Goal: Information Seeking & Learning: Learn about a topic

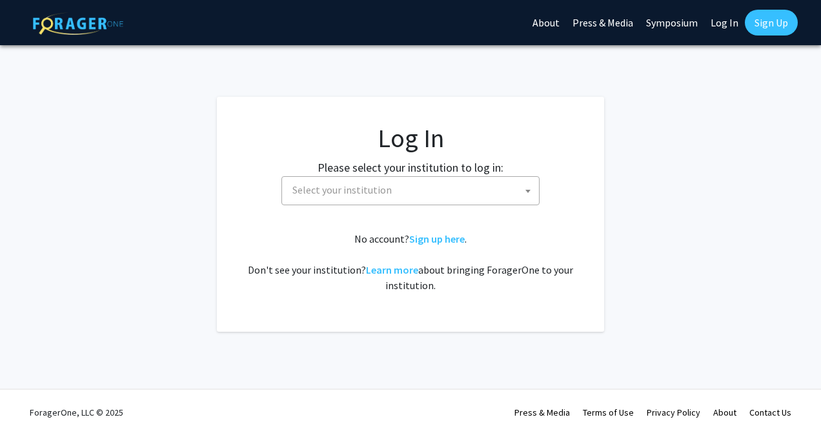
select select
click at [403, 183] on span "Select your institution" at bounding box center [413, 190] width 252 height 26
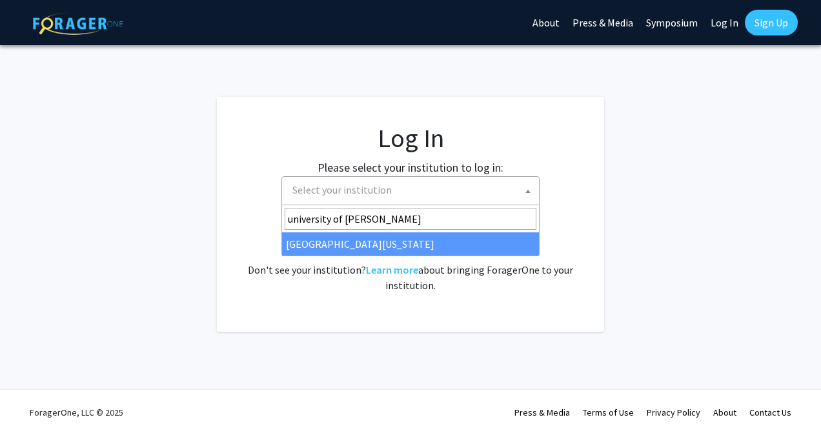
type input "university of ken"
select select "13"
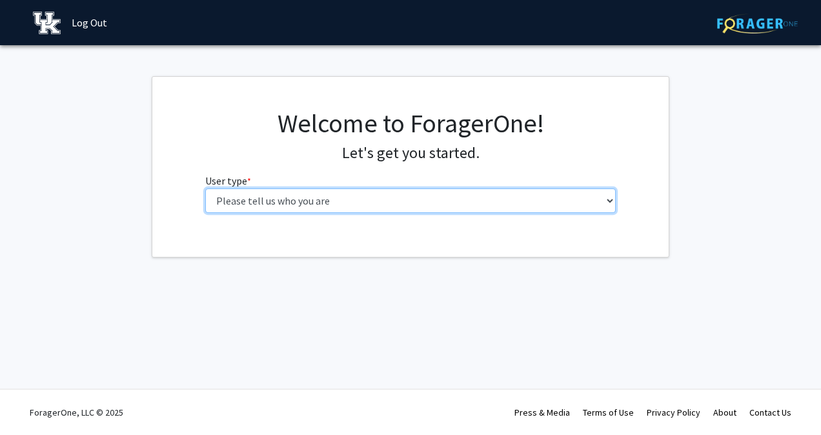
click at [395, 201] on select "Please tell us who you are Undergraduate Student Master's Student Doctoral Cand…" at bounding box center [410, 201] width 411 height 25
select select "1: undergrad"
click at [205, 189] on select "Please tell us who you are Undergraduate Student Master's Student Doctoral Cand…" at bounding box center [410, 201] width 411 height 25
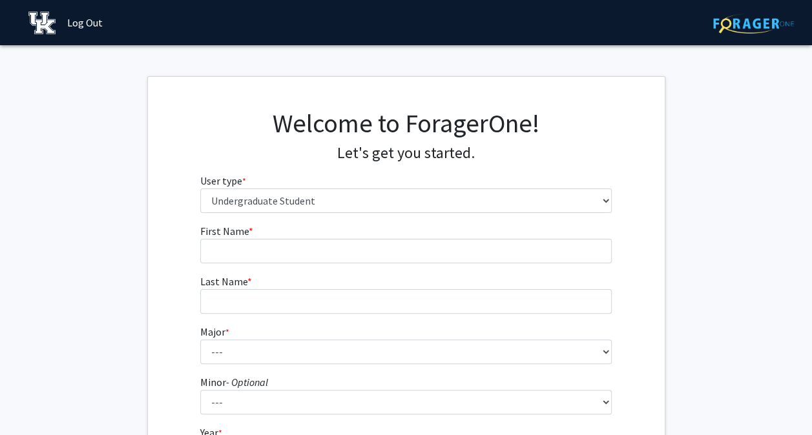
click at [440, 235] on fg-input "First Name * required" at bounding box center [405, 243] width 411 height 40
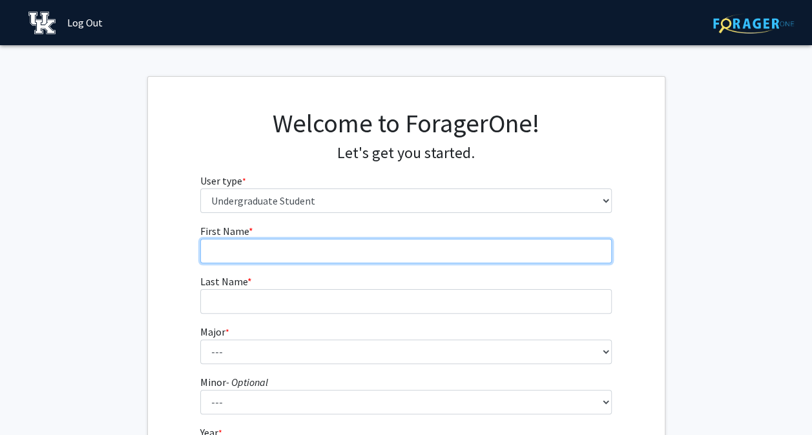
click at [440, 240] on input "First Name * required" at bounding box center [405, 251] width 411 height 25
type input "[PERSON_NAME]"
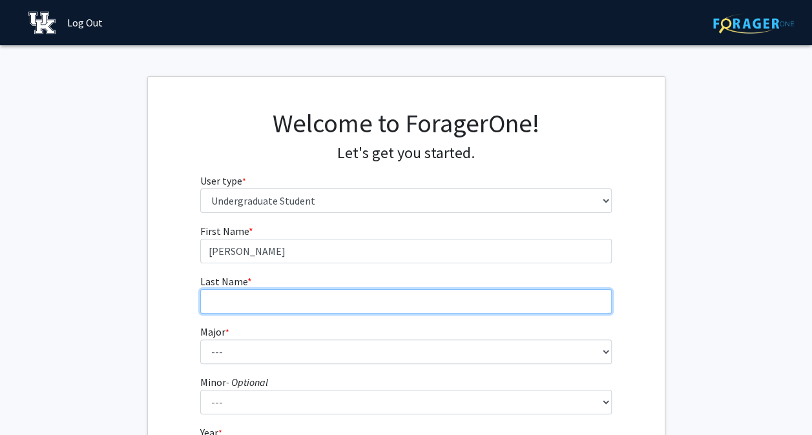
click at [398, 289] on input "Last Name * required" at bounding box center [405, 301] width 411 height 25
type input "[PERSON_NAME]"
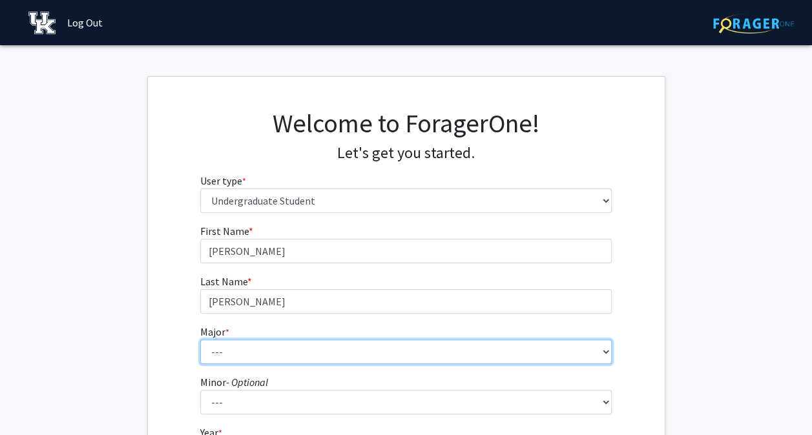
click at [334, 353] on select "--- Accounting Aerospace Engineering African American & Africana Studies Agricu…" at bounding box center [405, 352] width 411 height 25
select select "102: 939"
click at [200, 340] on select "--- Accounting Aerospace Engineering African American & Africana Studies Agricu…" at bounding box center [405, 352] width 411 height 25
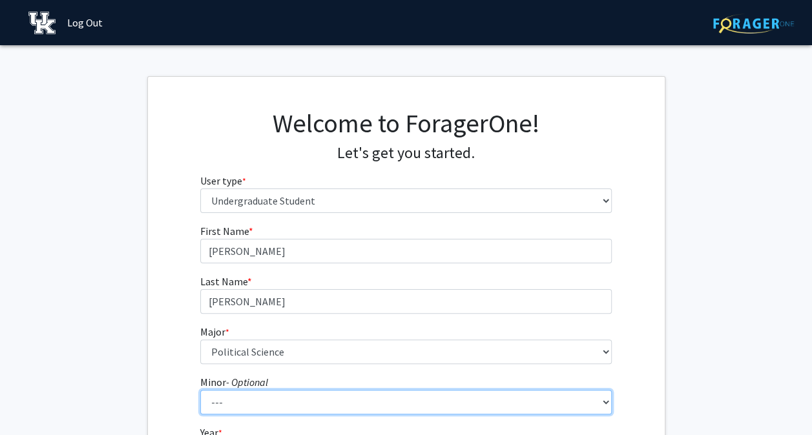
click at [267, 400] on select "--- African American & Africana Studies Agricultural Economics American Studies…" at bounding box center [405, 402] width 411 height 25
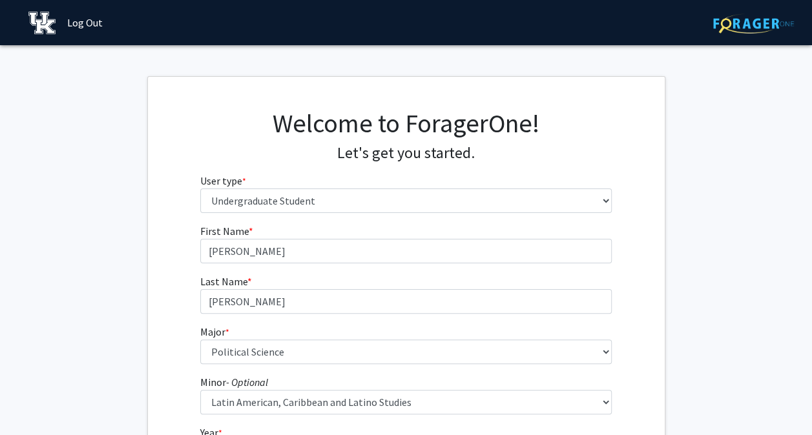
click at [116, 382] on fg-get-started "Welcome to ForagerOne! Let's get you started. User type * required Please tell …" at bounding box center [406, 329] width 812 height 506
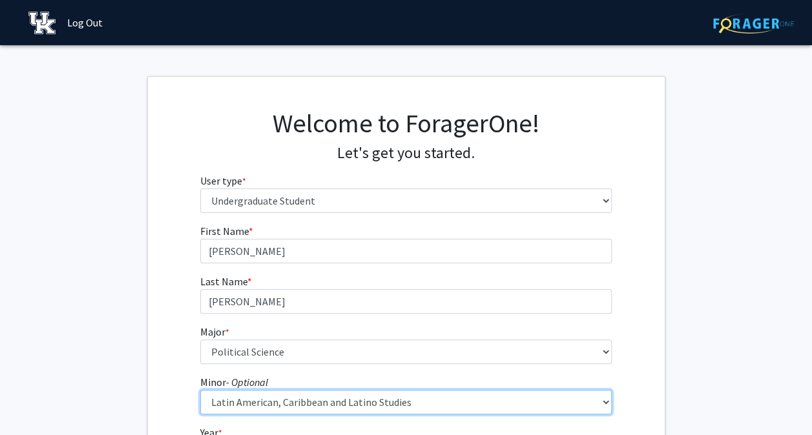
click at [524, 400] on select "--- African American & Africana Studies Agricultural Economics American Studies…" at bounding box center [405, 402] width 411 height 25
select select "0: null"
click at [200, 390] on select "--- African American & Africana Studies Agricultural Economics American Studies…" at bounding box center [405, 402] width 411 height 25
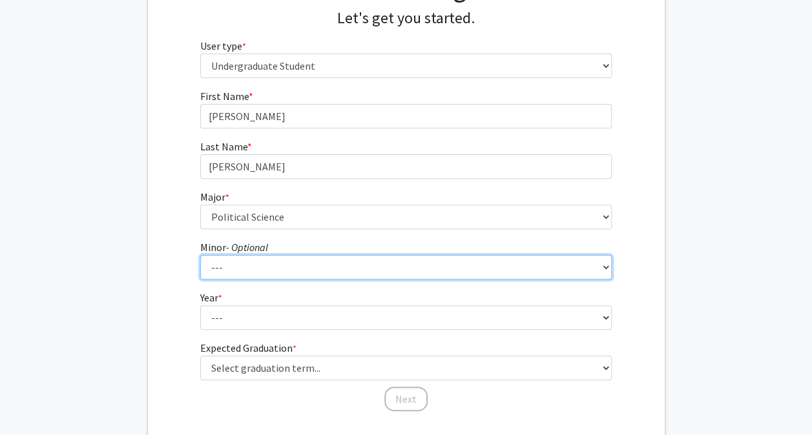
scroll to position [136, 0]
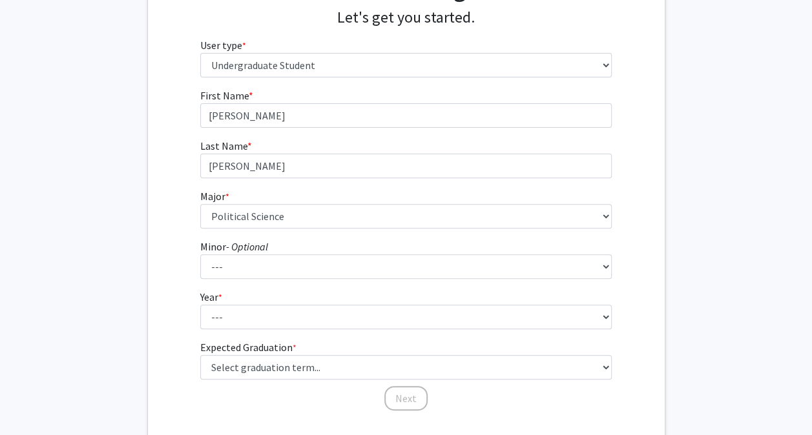
click at [266, 301] on fg-select "Year * required --- First-year Sophomore Junior Senior Postbaccalaureate Certif…" at bounding box center [405, 309] width 411 height 40
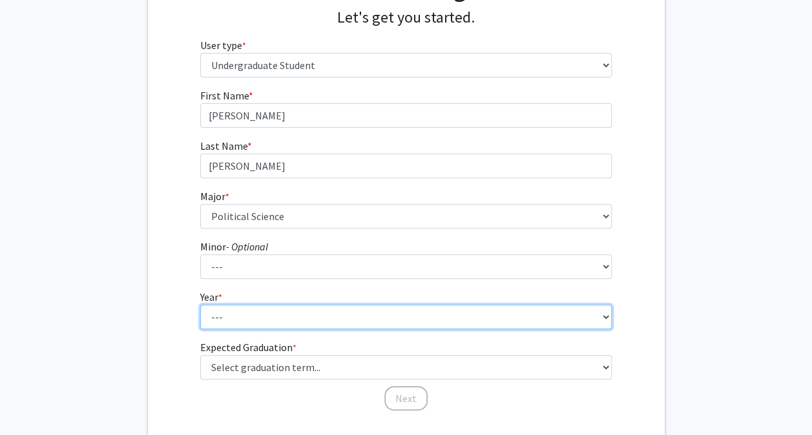
click at [276, 316] on select "--- First-year Sophomore Junior Senior Postbaccalaureate Certificate" at bounding box center [405, 317] width 411 height 25
select select "3: junior"
click at [200, 305] on select "--- First-year Sophomore Junior Senior Postbaccalaureate Certificate" at bounding box center [405, 317] width 411 height 25
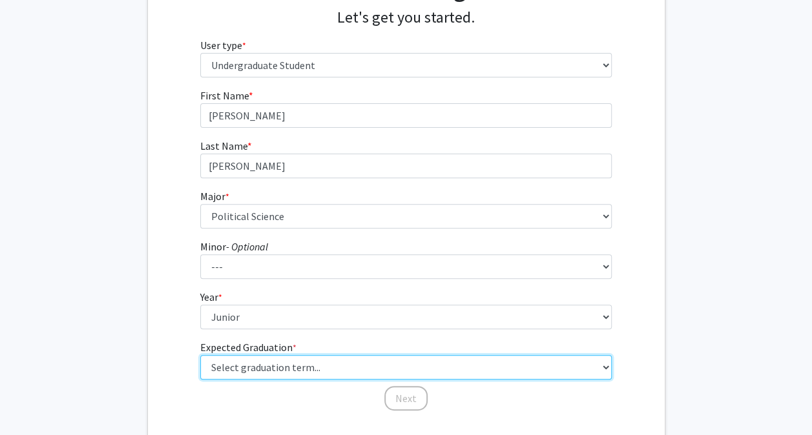
click at [268, 363] on select "Select graduation term... Spring 2025 Summer 2025 Fall 2025 Winter 2025 Spring …" at bounding box center [405, 367] width 411 height 25
select select "9: spring_2027"
click at [200, 355] on select "Select graduation term... Spring 2025 Summer 2025 Fall 2025 Winter 2025 Spring …" at bounding box center [405, 367] width 411 height 25
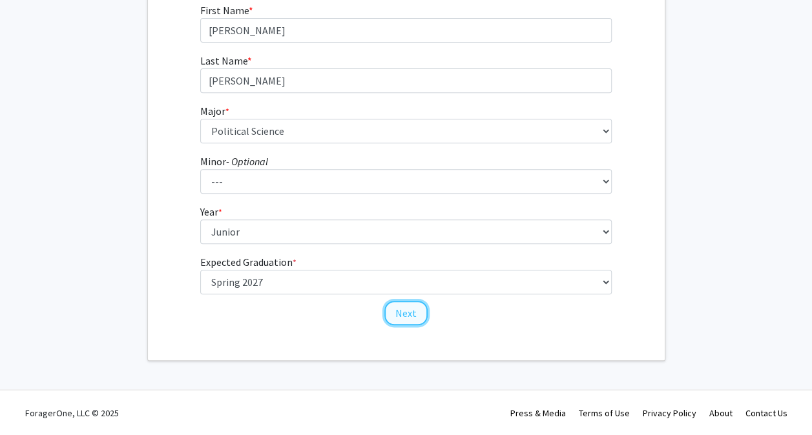
click at [396, 312] on button "Next" at bounding box center [405, 313] width 43 height 25
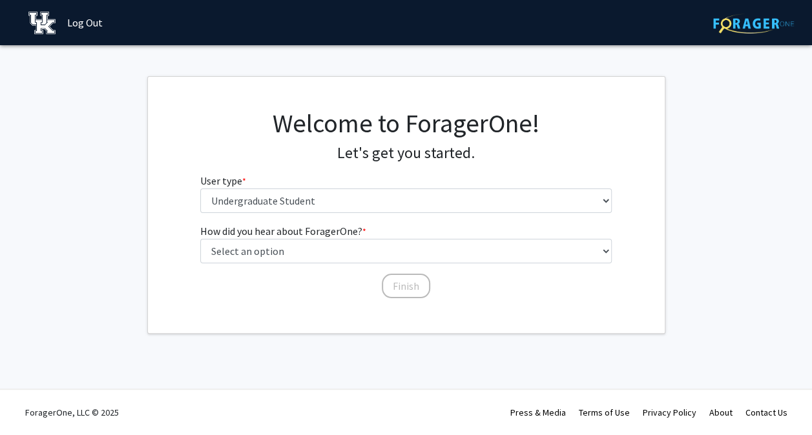
scroll to position [0, 0]
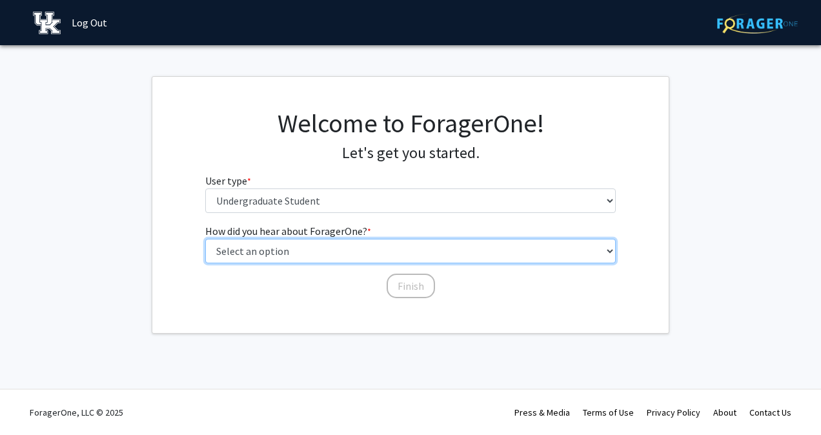
click at [359, 251] on select "Select an option Peer/student recommendation Faculty/staff recommendation Unive…" at bounding box center [410, 251] width 411 height 25
select select "5: other"
click at [205, 239] on select "Select an option Peer/student recommendation Faculty/staff recommendation Unive…" at bounding box center [410, 251] width 411 height 25
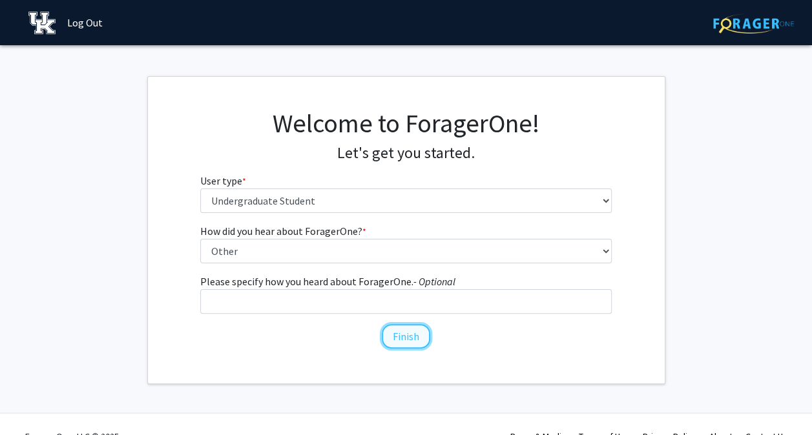
click at [400, 329] on button "Finish" at bounding box center [406, 336] width 48 height 25
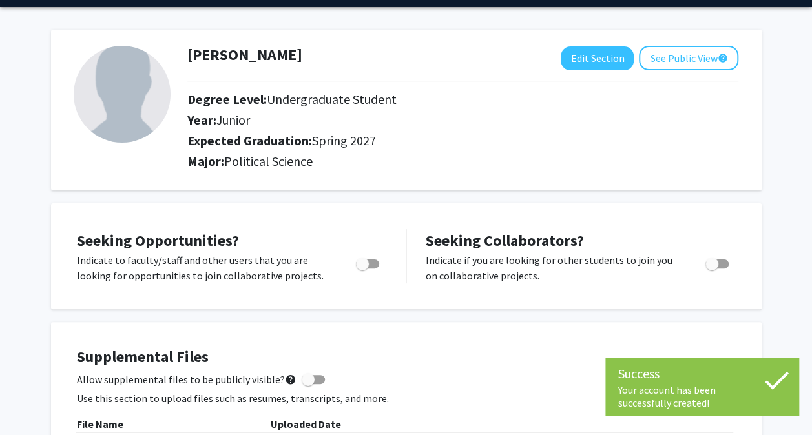
scroll to position [40, 0]
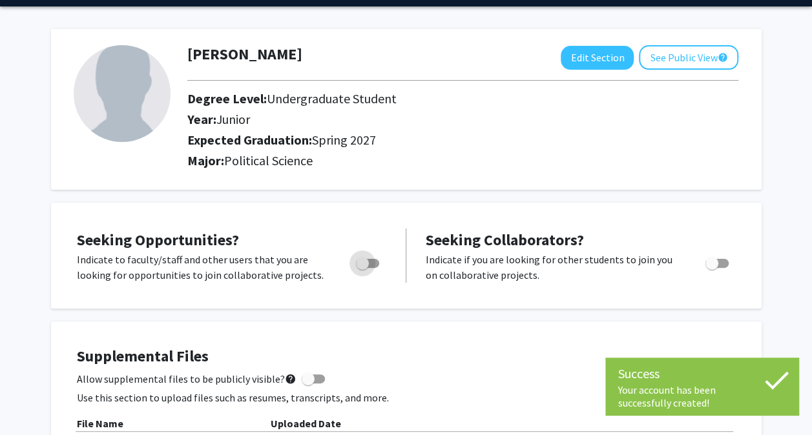
click at [365, 260] on span "Toggle" at bounding box center [362, 263] width 13 height 13
click at [362, 268] on input "Are you actively seeking opportunities?" at bounding box center [362, 268] width 1 height 1
click at [365, 260] on span "Toggle" at bounding box center [367, 263] width 23 height 9
click at [362, 268] on input "Are you actively seeking opportunities?" at bounding box center [362, 268] width 1 height 1
checkbox input "false"
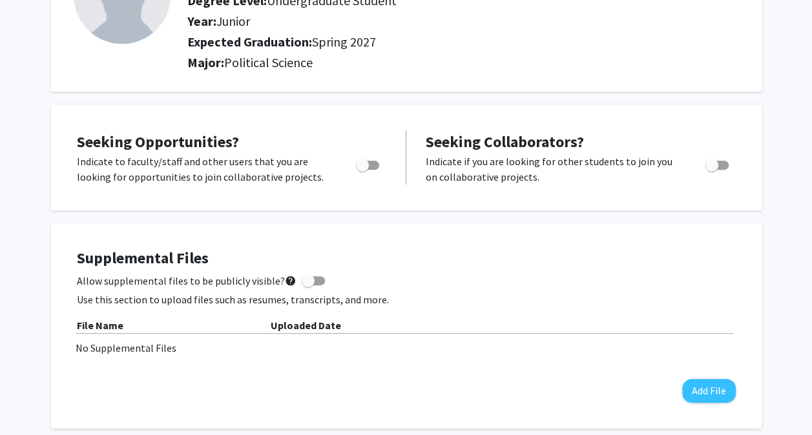
scroll to position [0, 0]
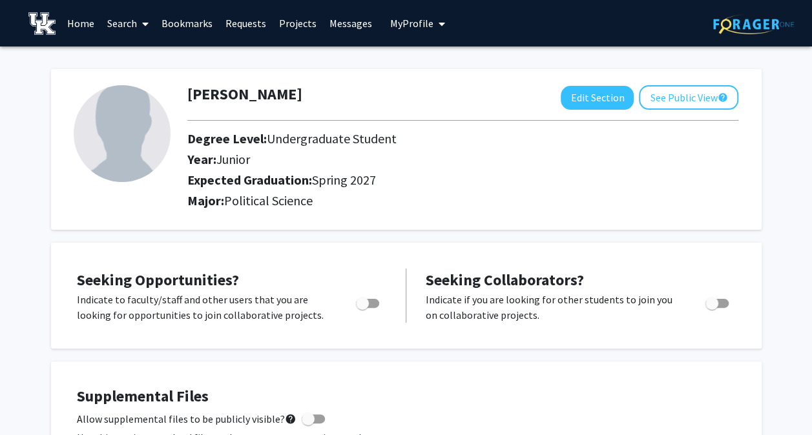
click at [132, 22] on link "Search" at bounding box center [128, 23] width 54 height 45
click at [87, 18] on link "Home" at bounding box center [81, 23] width 40 height 45
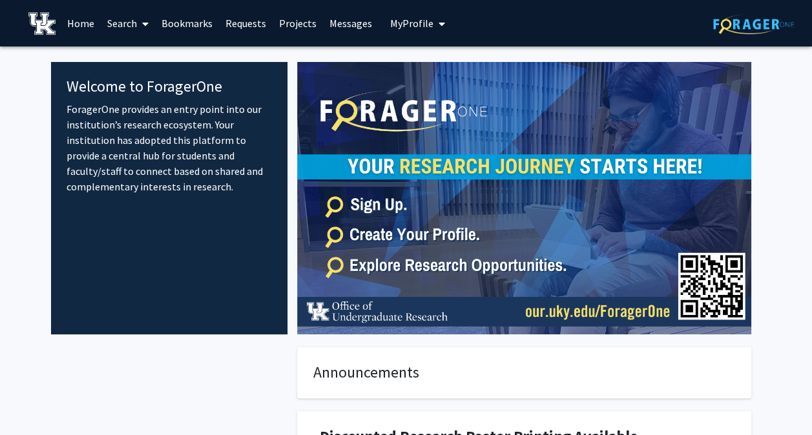
click at [305, 17] on link "Projects" at bounding box center [297, 23] width 50 height 45
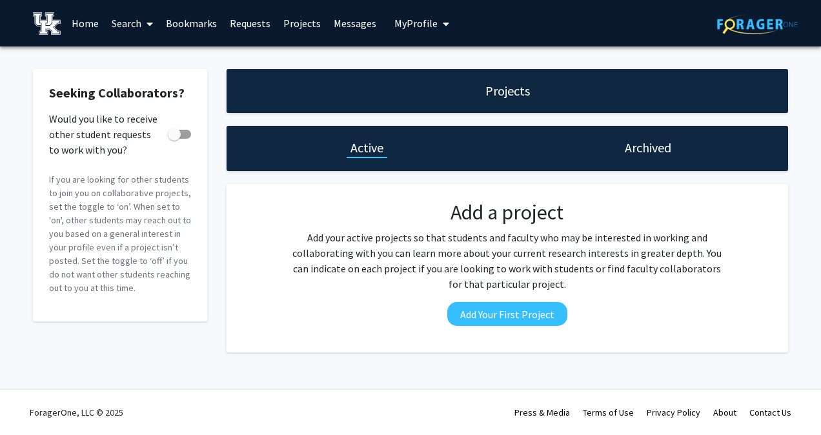
click at [88, 21] on link "Home" at bounding box center [85, 23] width 40 height 45
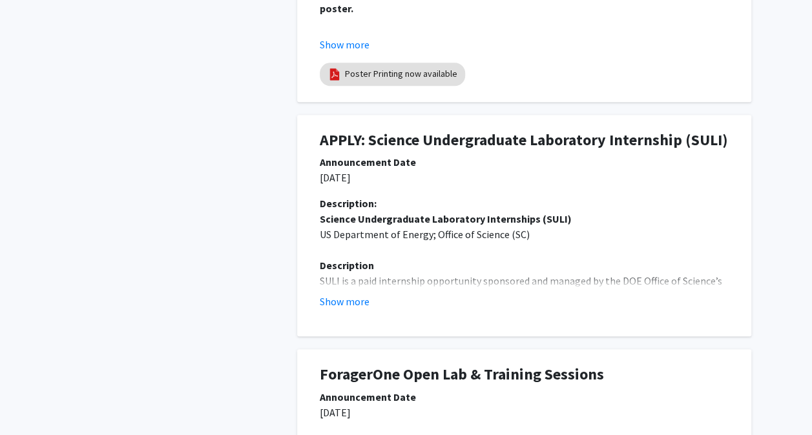
scroll to position [581, 0]
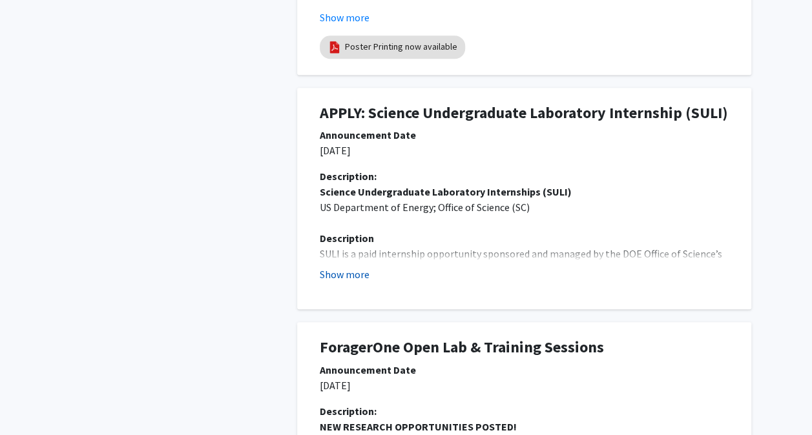
click at [359, 281] on button "Show more" at bounding box center [345, 274] width 50 height 15
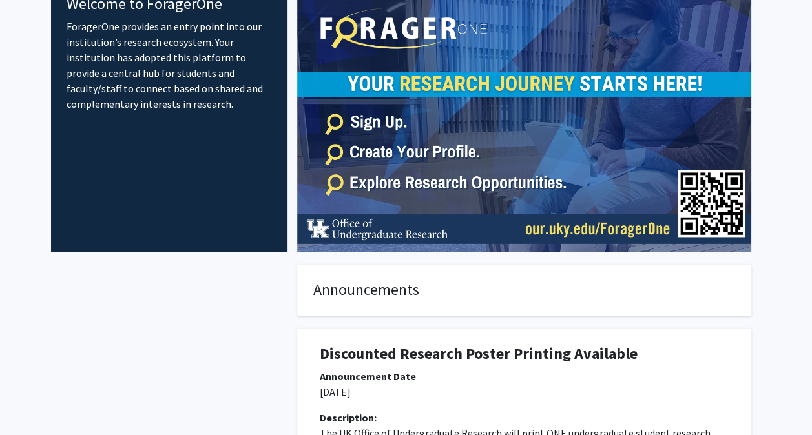
scroll to position [0, 0]
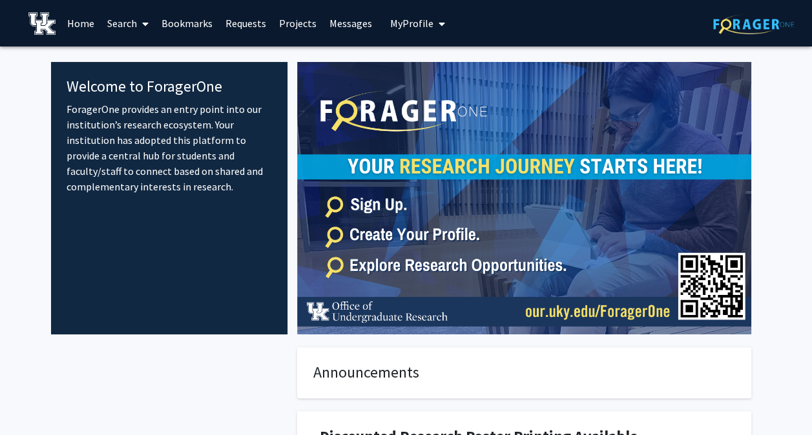
click at [136, 26] on link "Search" at bounding box center [128, 23] width 54 height 45
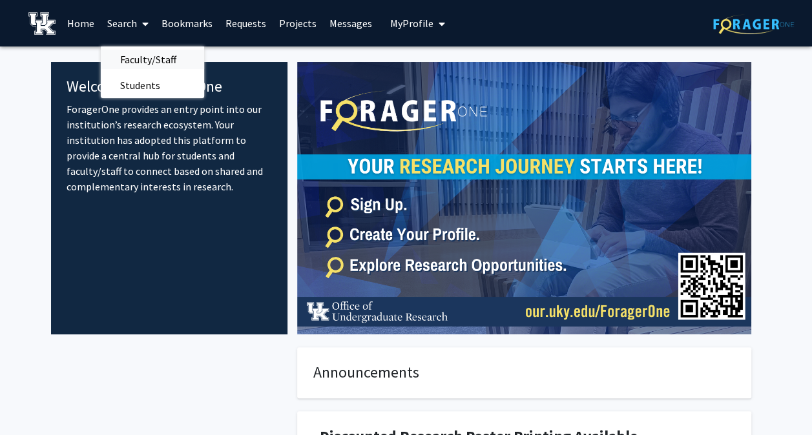
click at [139, 63] on span "Faculty/Staff" at bounding box center [148, 59] width 95 height 26
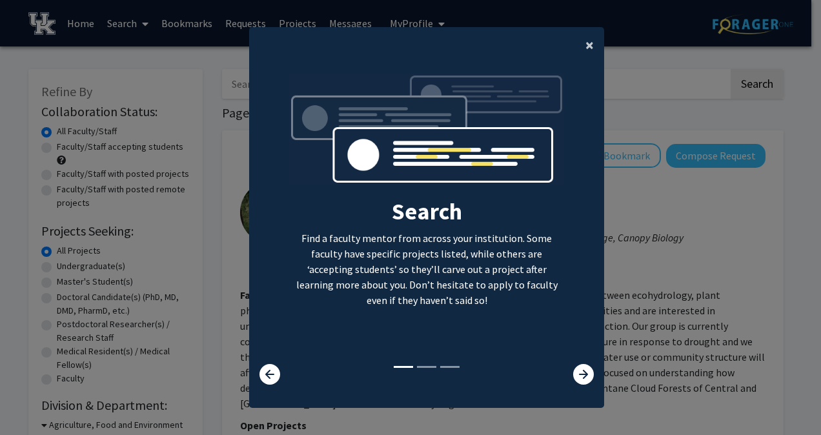
click at [587, 48] on span "×" at bounding box center [590, 45] width 8 height 20
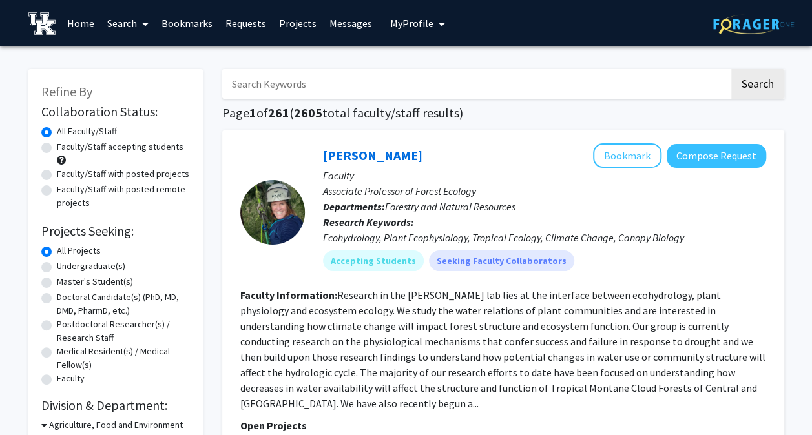
click at [128, 150] on label "Faculty/Staff accepting students" at bounding box center [120, 147] width 127 height 14
click at [65, 149] on input "Faculty/Staff accepting students" at bounding box center [61, 144] width 8 height 8
radio input "true"
click at [63, 163] on span at bounding box center [61, 160] width 9 height 9
click at [51, 170] on div "Faculty/Staff with posted projects" at bounding box center [115, 174] width 149 height 15
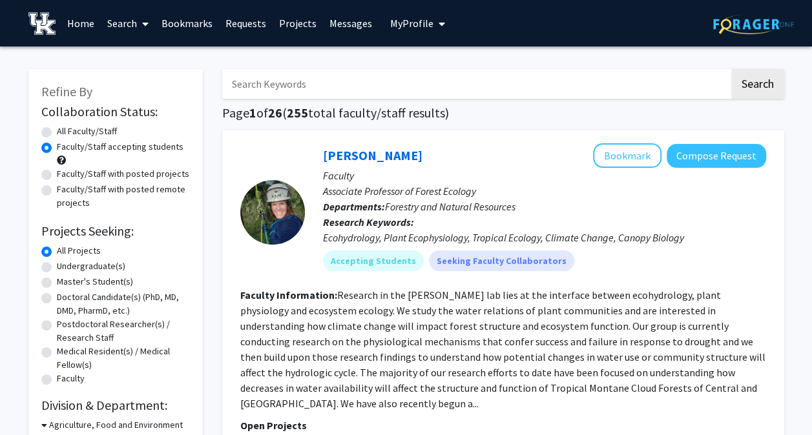
click at [51, 170] on div "Faculty/Staff with posted projects" at bounding box center [115, 174] width 149 height 15
click at [57, 170] on label "Faculty/Staff with posted projects" at bounding box center [123, 174] width 132 height 14
click at [57, 170] on input "Faculty/Staff with posted projects" at bounding box center [61, 171] width 8 height 8
radio input "true"
click at [57, 271] on label "Undergraduate(s)" at bounding box center [91, 267] width 68 height 14
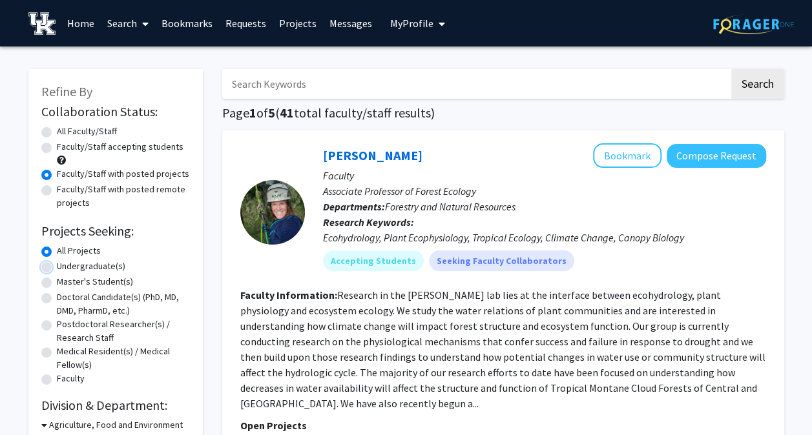
click at [57, 268] on input "Undergraduate(s)" at bounding box center [61, 264] width 8 height 8
radio input "true"
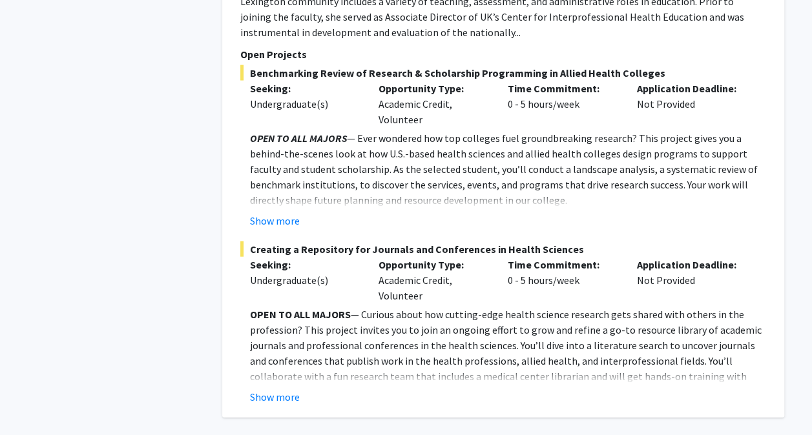
scroll to position [6276, 0]
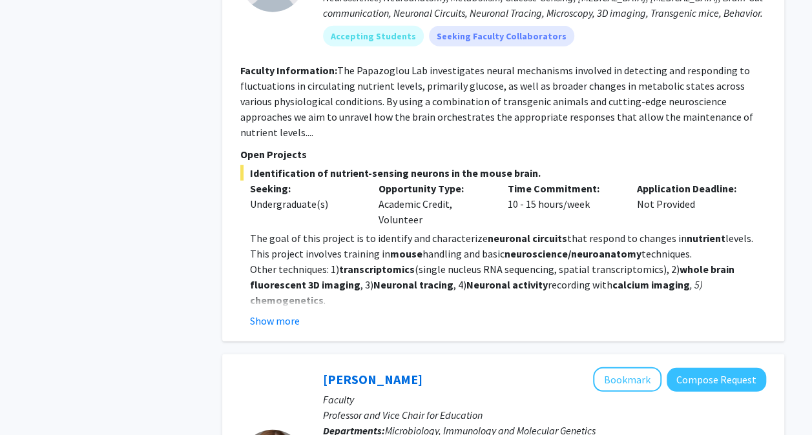
scroll to position [4426, 0]
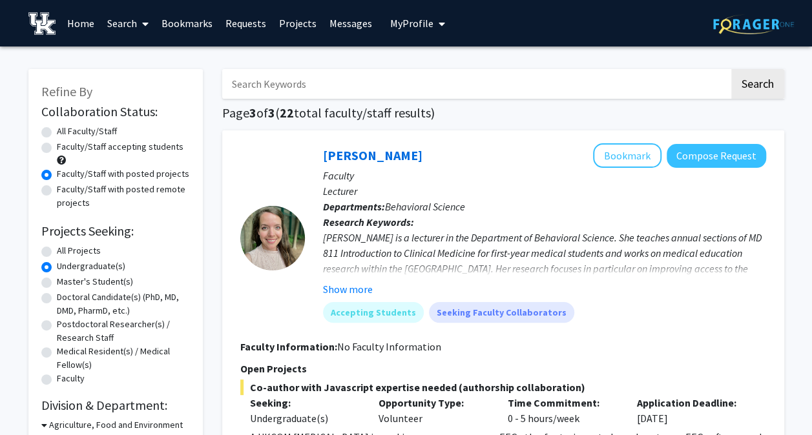
click at [45, 153] on div "Faculty/Staff accepting students" at bounding box center [115, 153] width 149 height 27
click at [57, 146] on label "Faculty/Staff accepting students" at bounding box center [120, 147] width 127 height 14
click at [57, 146] on input "Faculty/Staff accepting students" at bounding box center [61, 144] width 8 height 8
radio input "true"
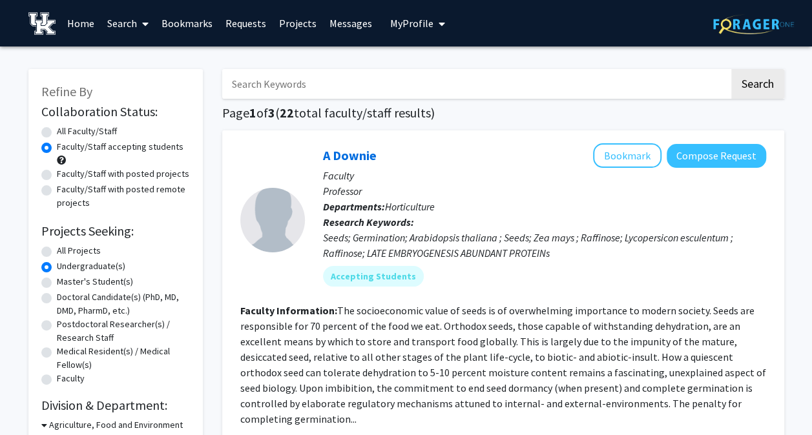
click at [57, 129] on label "All Faculty/Staff" at bounding box center [87, 132] width 60 height 14
click at [57, 129] on input "All Faculty/Staff" at bounding box center [61, 129] width 8 height 8
radio input "true"
click at [57, 251] on label "All Projects" at bounding box center [79, 251] width 44 height 14
click at [57, 251] on input "All Projects" at bounding box center [61, 248] width 8 height 8
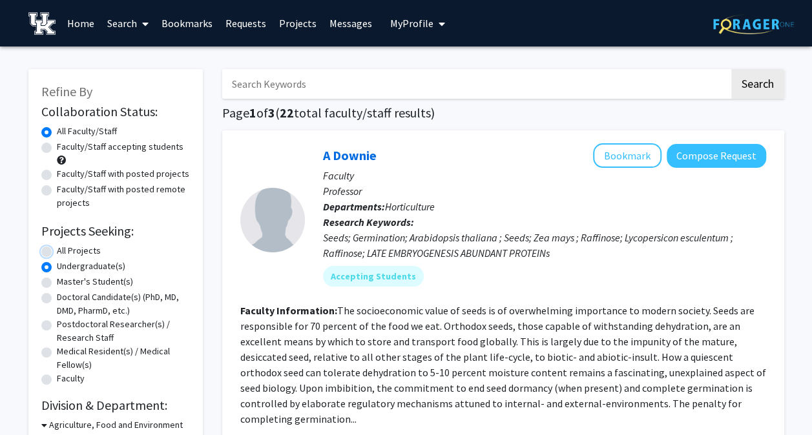
radio input "true"
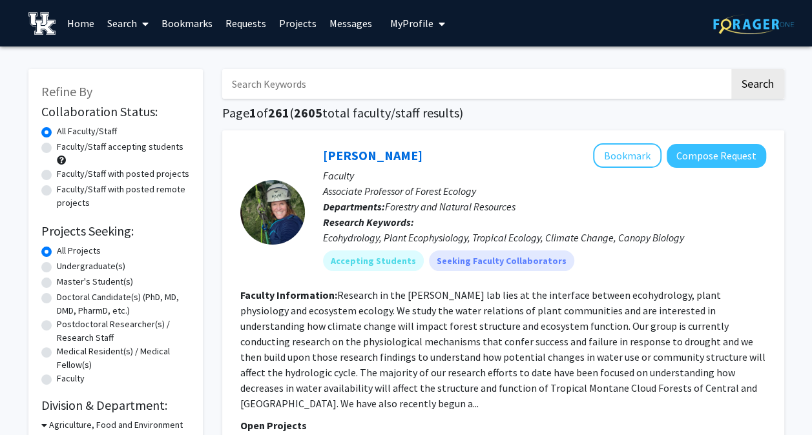
click at [421, 78] on input "Search Keywords" at bounding box center [475, 84] width 507 height 30
type input "political science"
click at [731, 69] on button "Search" at bounding box center [757, 84] width 53 height 30
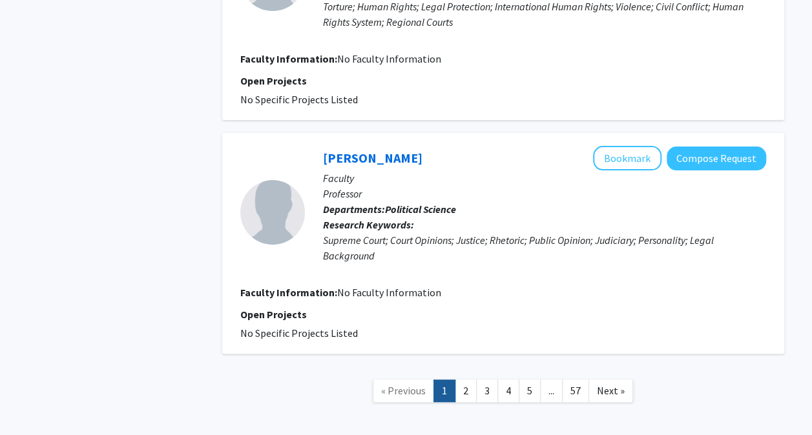
scroll to position [2551, 0]
click at [466, 379] on link "2" at bounding box center [466, 390] width 22 height 23
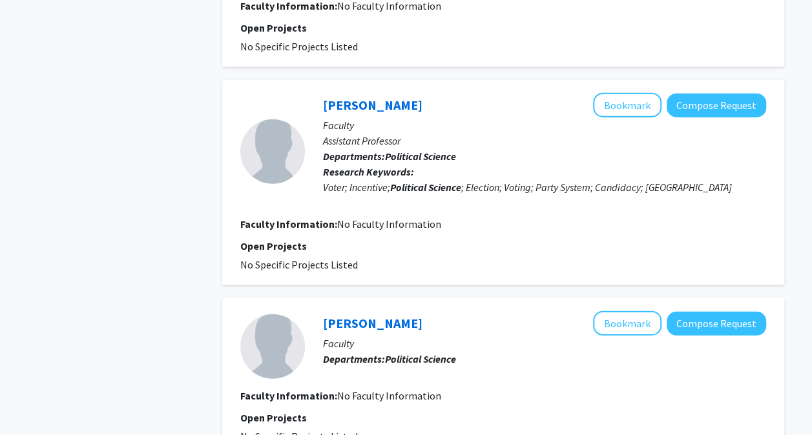
scroll to position [1853, 0]
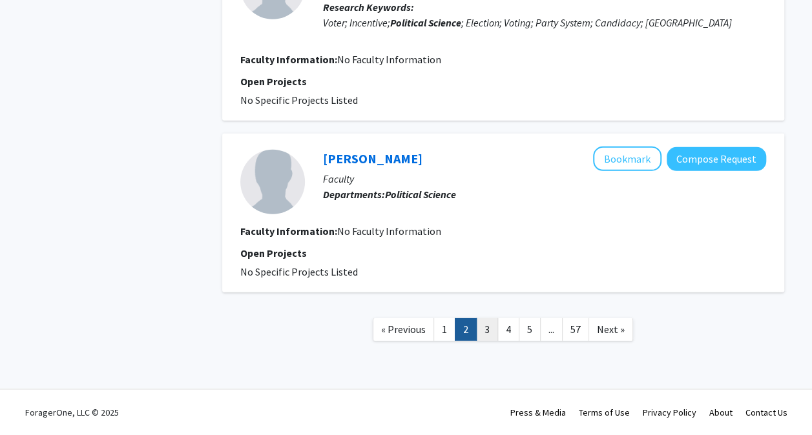
click at [493, 326] on link "3" at bounding box center [487, 329] width 22 height 23
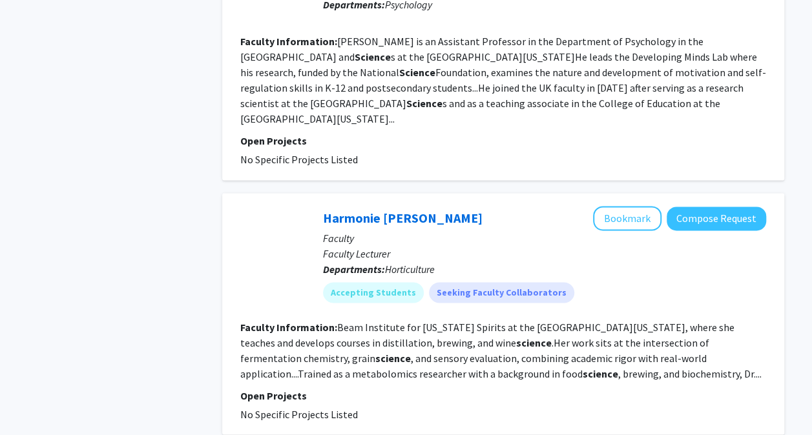
scroll to position [3362, 0]
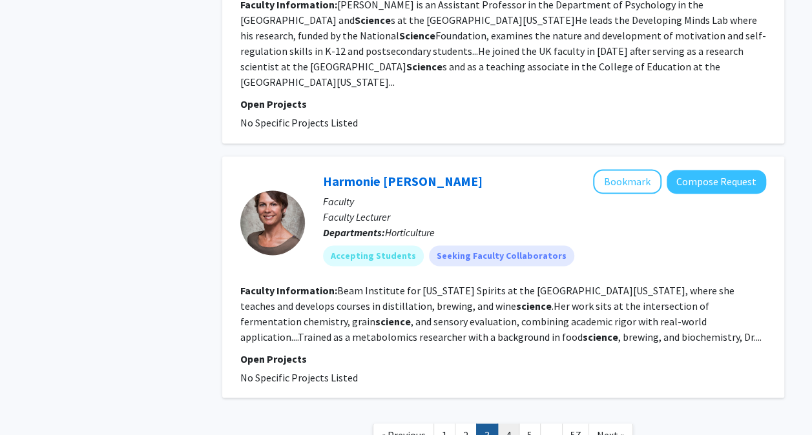
click at [506, 424] on link "4" at bounding box center [508, 435] width 22 height 23
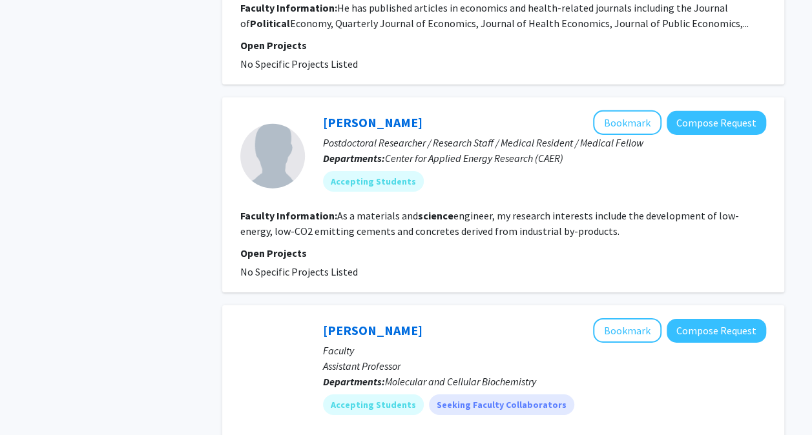
scroll to position [2212, 0]
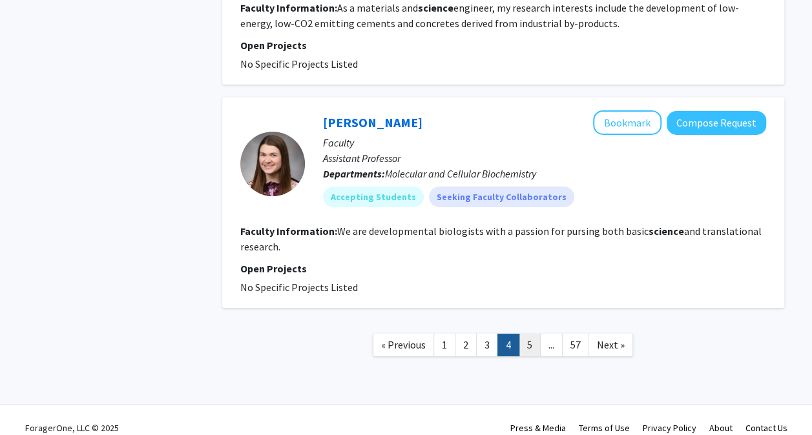
click at [530, 334] on link "5" at bounding box center [530, 345] width 22 height 23
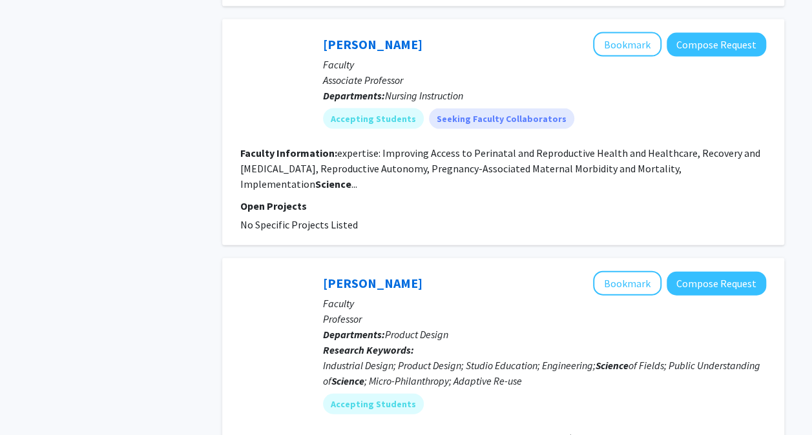
scroll to position [1308, 0]
